Goal: Information Seeking & Learning: Check status

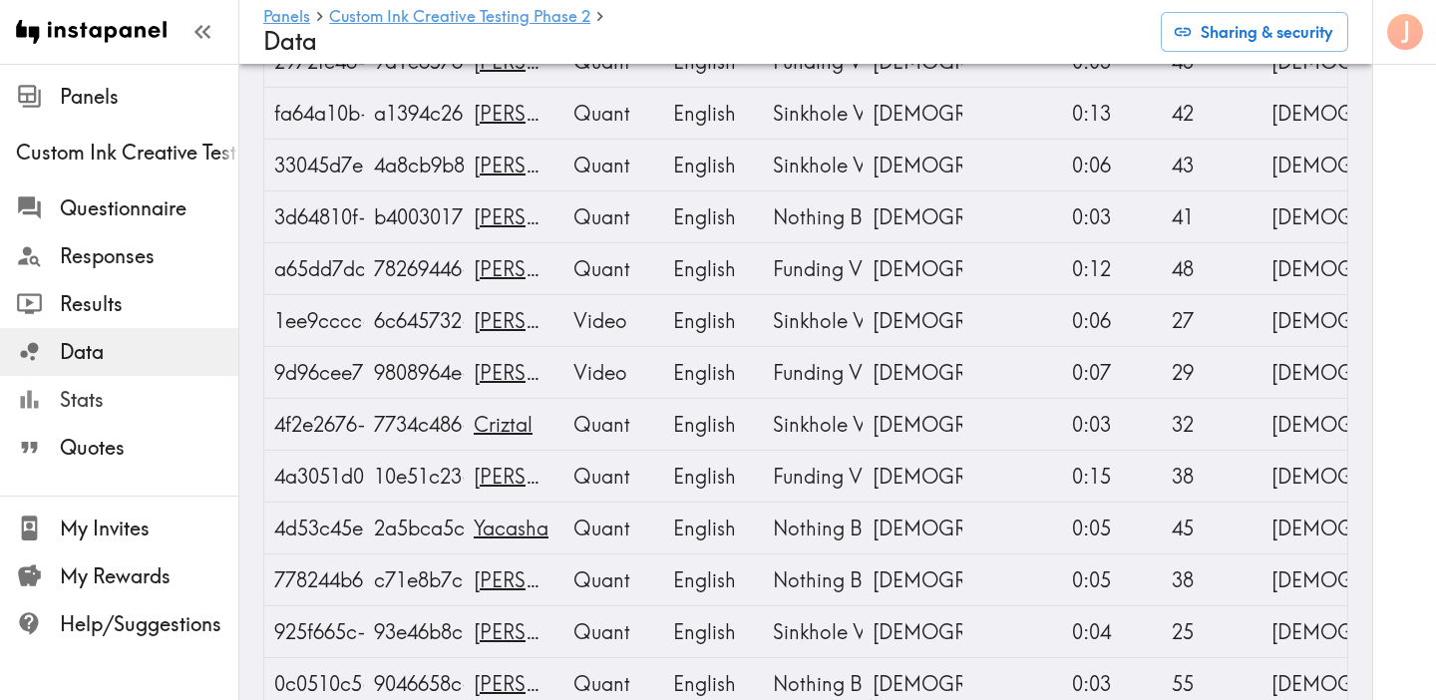
click at [121, 375] on div "Stats" at bounding box center [119, 400] width 238 height 52
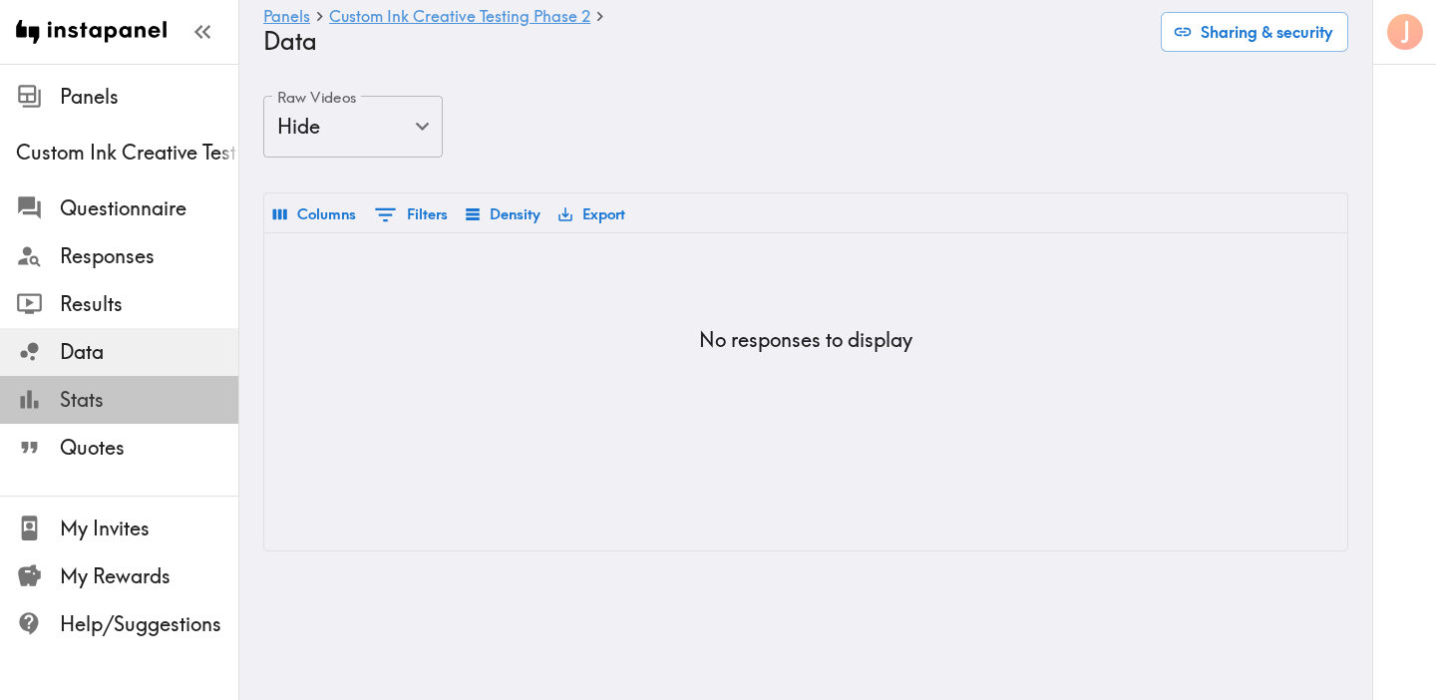
click at [89, 397] on span "Stats" at bounding box center [149, 400] width 179 height 28
